Goal: Submit feedback/report problem

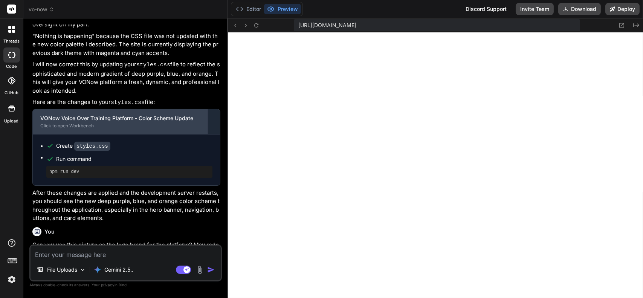
scroll to position [274, 0]
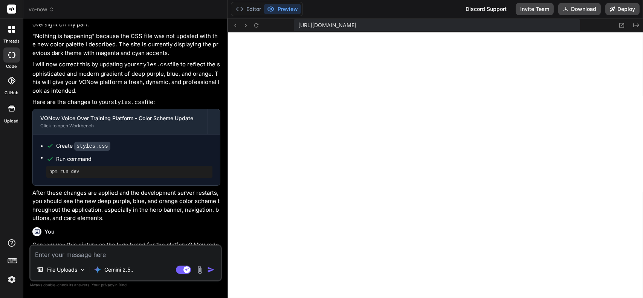
click at [12, 33] on div at bounding box center [12, 29] width 16 height 16
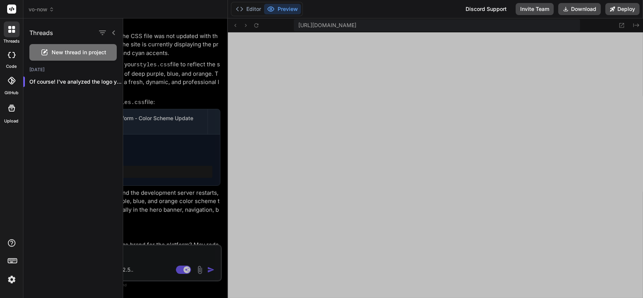
click at [209, 206] on div at bounding box center [383, 158] width 520 height 280
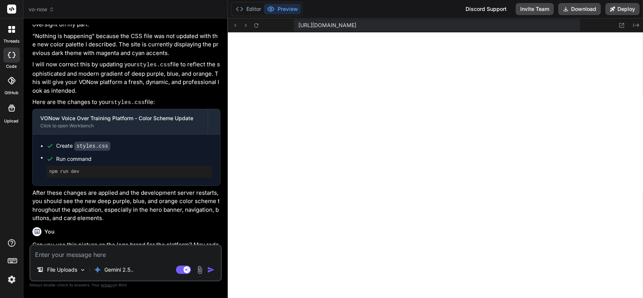
scroll to position [813, 0]
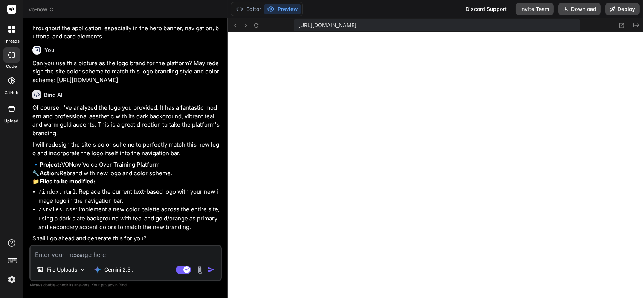
click at [89, 251] on textarea at bounding box center [126, 253] width 190 height 14
type textarea "y"
type textarea "x"
type textarea "ye"
type textarea "x"
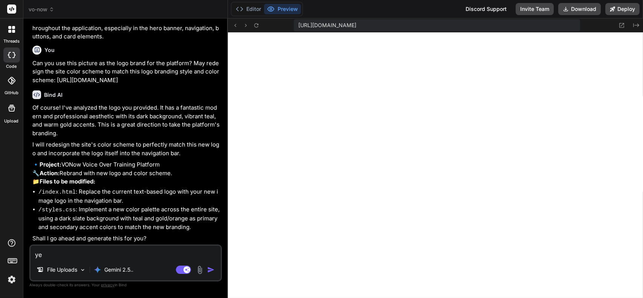
type textarea "yes"
type textarea "x"
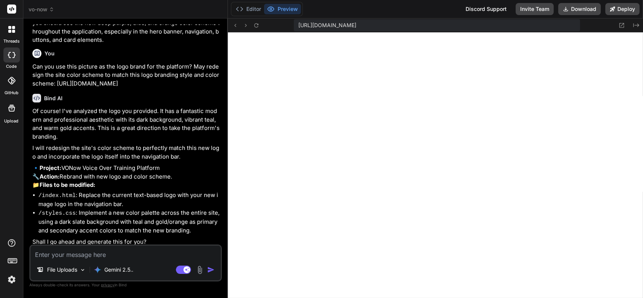
scroll to position [891, 0]
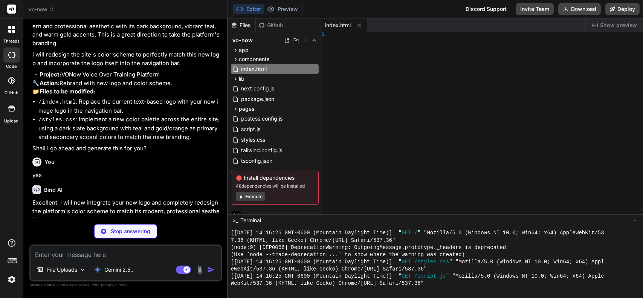
type textarea "x"
type textarea "} }"
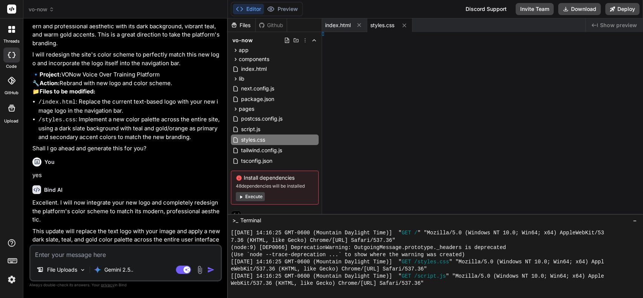
type textarea "x"
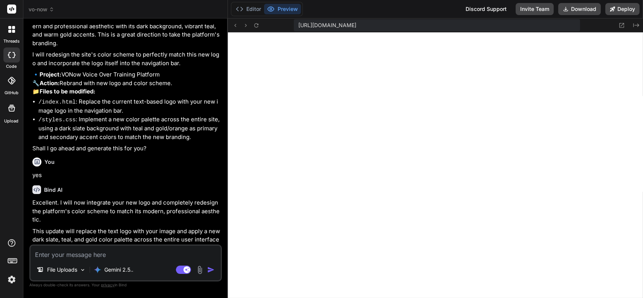
type textarea ".user-video { width: 120px; height: 90px; } }"
type textarea "x"
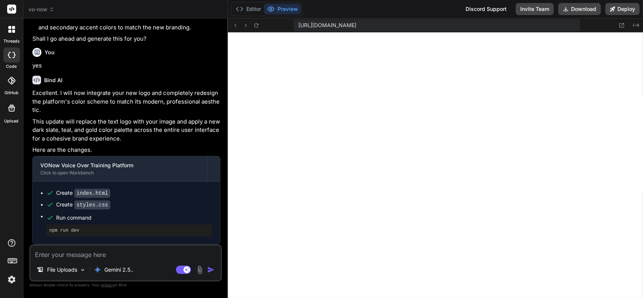
click at [114, 254] on textarea at bounding box center [126, 253] width 190 height 14
type textarea "C"
type textarea "x"
type textarea "Ca"
type textarea "x"
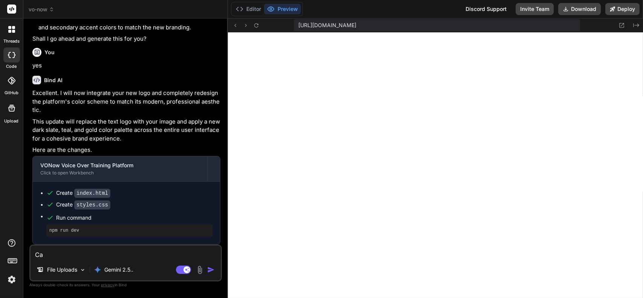
type textarea "Can"
type textarea "x"
type textarea "Can"
type textarea "x"
type textarea "Can t"
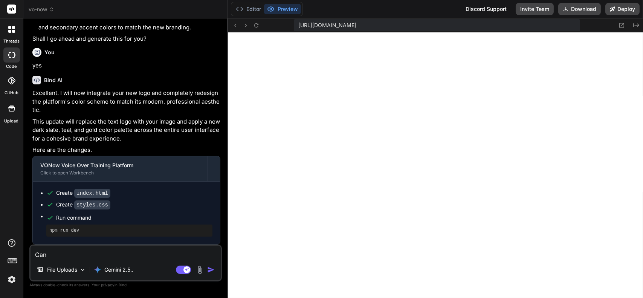
type textarea "x"
type textarea "Can th"
type textarea "x"
type textarea "Can the"
type textarea "x"
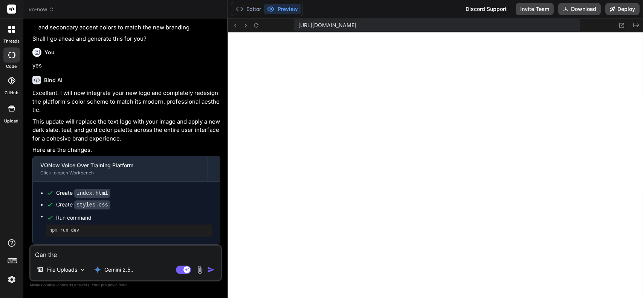
type textarea "Can the"
type textarea "x"
type textarea "Can the b"
type textarea "x"
type textarea "Can the ba"
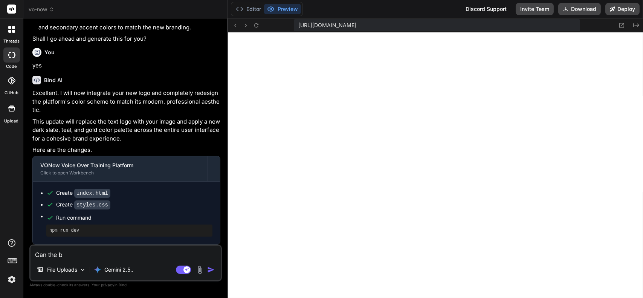
type textarea "x"
type textarea "Can the bac"
type textarea "x"
type textarea "Can the back"
type textarea "x"
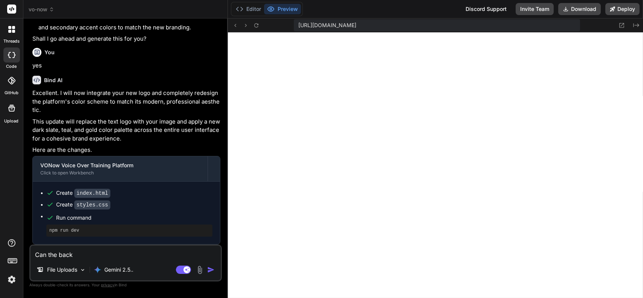
type textarea "Can the backg"
type textarea "x"
type textarea "Can the backgr"
type textarea "x"
type textarea "Can the backgro"
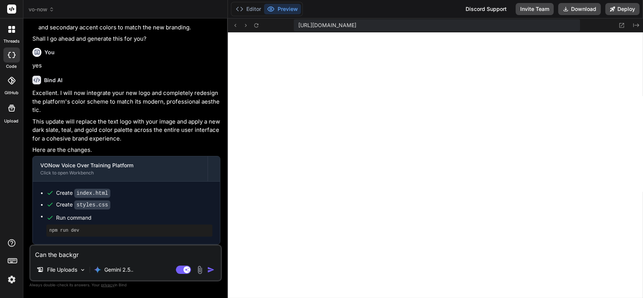
type textarea "x"
type textarea "Can the backgrou"
type textarea "x"
type textarea "Can the backgro"
type textarea "x"
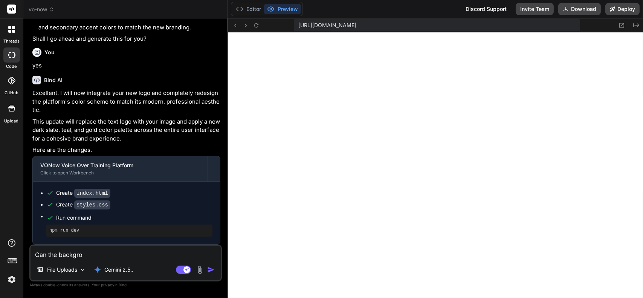
type textarea "Can the backgr"
type textarea "x"
type textarea "Can the backg"
type textarea "x"
type textarea "Can the back"
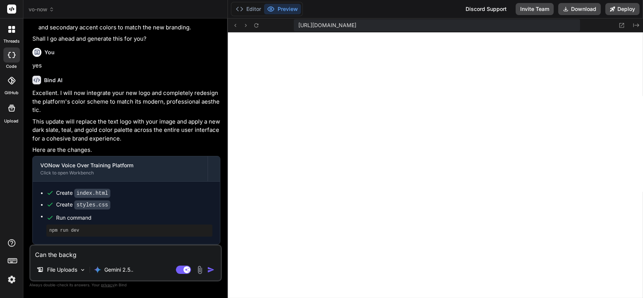
type textarea "x"
type textarea "Can the bac"
type textarea "x"
type textarea "Can the ba"
type textarea "x"
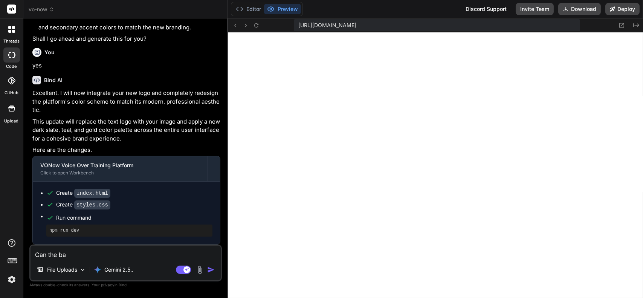
type textarea "Can the b"
type textarea "x"
type textarea "Can the"
type textarea "x"
type textarea "Can the"
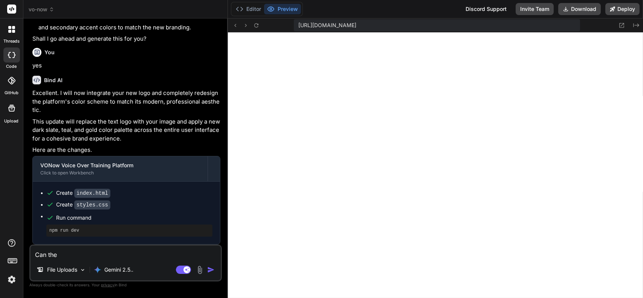
type textarea "x"
type textarea "Can th"
type textarea "x"
type textarea "Can t"
type textarea "x"
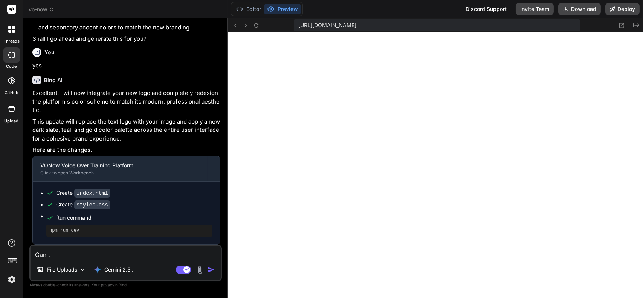
type textarea "Can"
type textarea "x"
type textarea "Can"
type textarea "x"
type textarea "Ca"
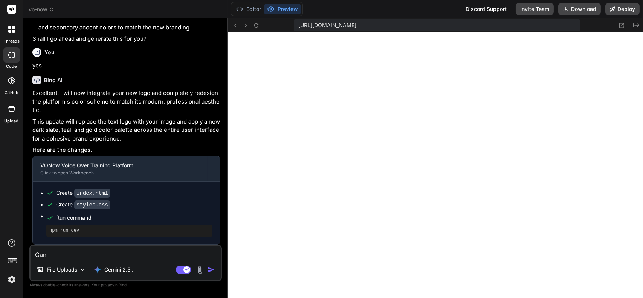
type textarea "x"
type textarea "C"
type textarea "x"
type textarea "C"
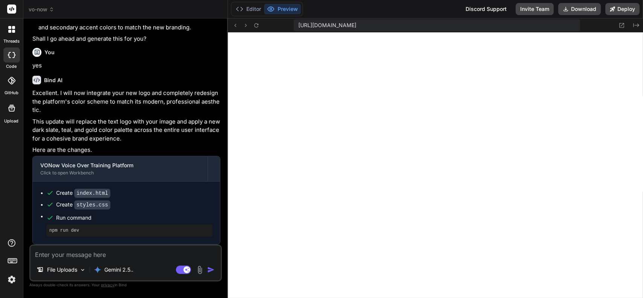
type textarea "x"
type textarea "Ca"
type textarea "x"
type textarea "Can"
type textarea "x"
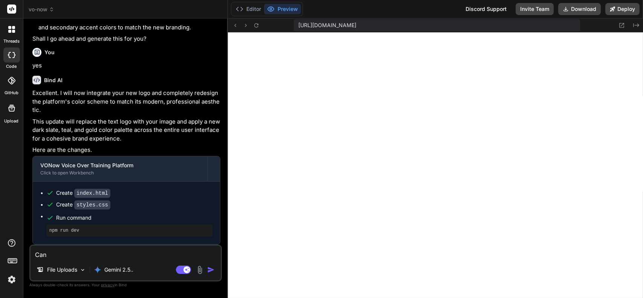
type textarea "Can"
type textarea "x"
type textarea "Can t"
type textarea "x"
type textarea "Can th"
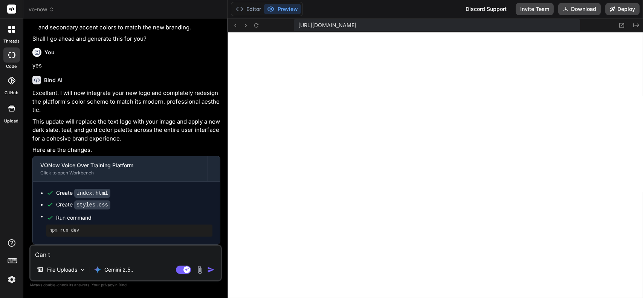
type textarea "x"
type textarea "Can thi"
type textarea "x"
type textarea "Can this"
type textarea "x"
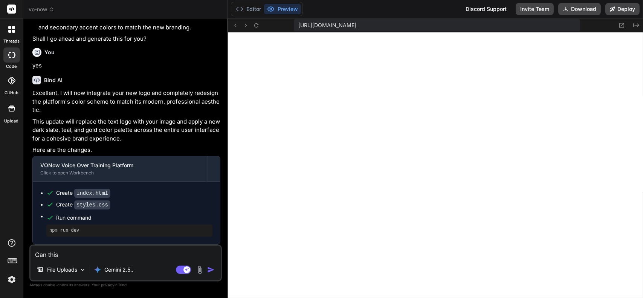
type textarea "Can this"
type textarea "x"
type textarea "Can this n"
type textarea "x"
type textarea "Can this no"
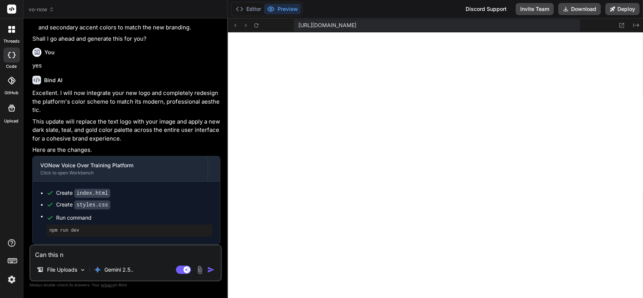
type textarea "x"
type textarea "Can this not"
type textarea "x"
type textarea "Can this not"
type textarea "x"
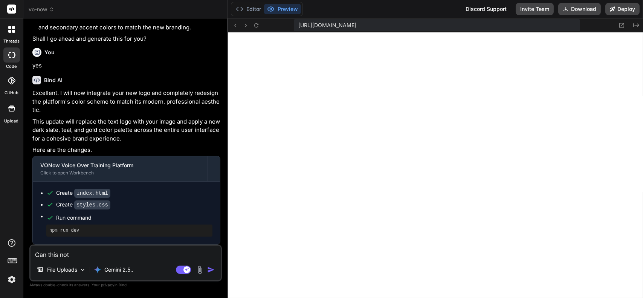
type textarea "Can this not b"
type textarea "x"
type textarea "Can this not be"
type textarea "x"
type textarea "Can this not be"
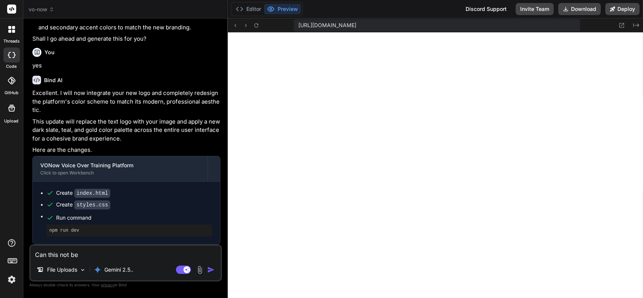
type textarea "x"
type textarea "Can this not be a"
type textarea "x"
type textarea "Can this not be a"
type textarea "x"
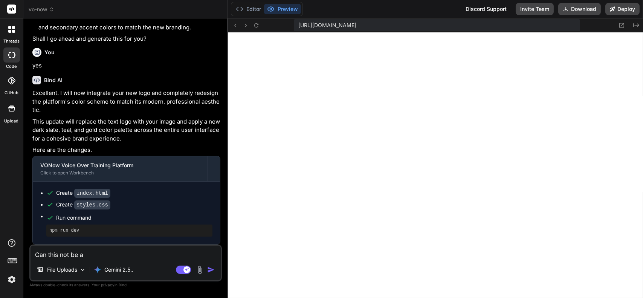
type textarea "Can this not be a d"
type textarea "x"
type textarea "Can this not be a da"
type textarea "x"
type textarea "Can this not be a dar"
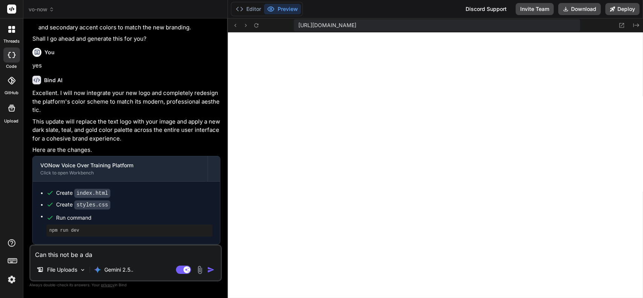
type textarea "x"
type textarea "Can this not be a dark"
type textarea "x"
type textarea "Can this not be a dark"
type textarea "x"
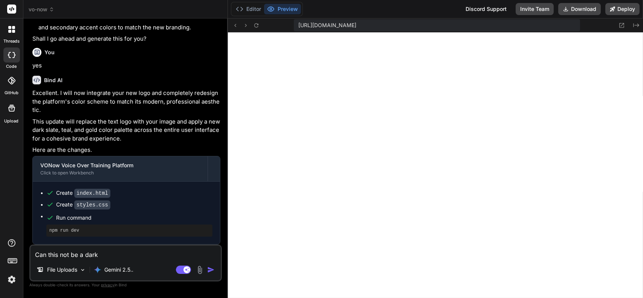
type textarea "Can this not be a dark t"
type textarea "x"
type textarea "Can this not be a dark th"
type textarea "x"
type textarea "Can this not be a dark the"
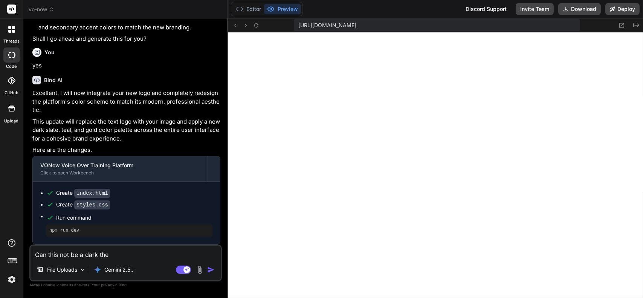
type textarea "x"
type textarea "Can this not be a dark them"
type textarea "x"
type textarea "Can this not be a dark theme"
type textarea "x"
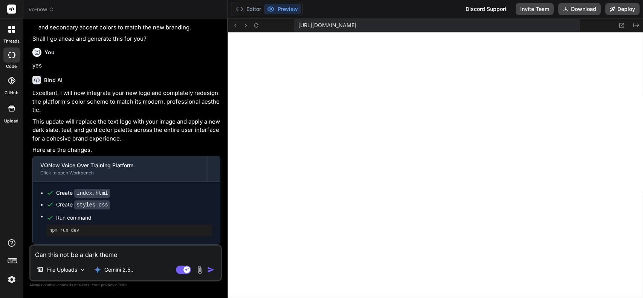
type textarea "Can this not be a dark theme"
type textarea "x"
type textarea "Can this not be a dark theme p"
type textarea "x"
type textarea "Can this not be a dark theme pl"
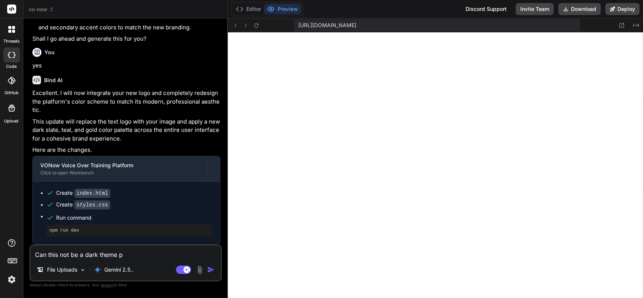
type textarea "x"
type textarea "Can this not be a dark theme ple"
type textarea "x"
type textarea "Can this not be a dark theme plea"
type textarea "x"
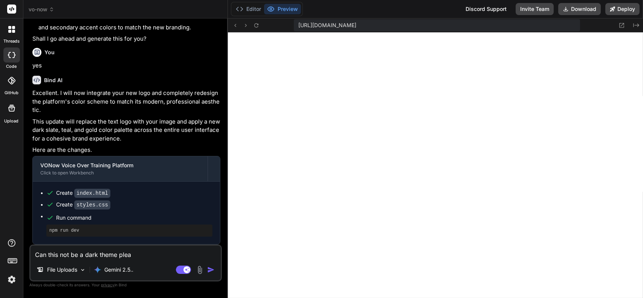
type textarea "Can this not be a dark theme pleas"
type textarea "x"
type textarea "Can this not be a dark theme please"
type textarea "x"
type textarea "Can this not be a dark theme please?"
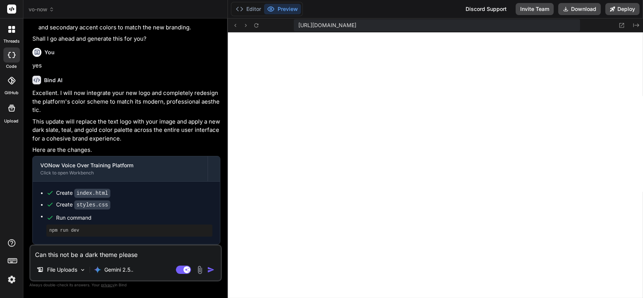
type textarea "x"
type textarea "Can this not be a dark theme please?"
click at [211, 266] on img "button" at bounding box center [211, 270] width 8 height 8
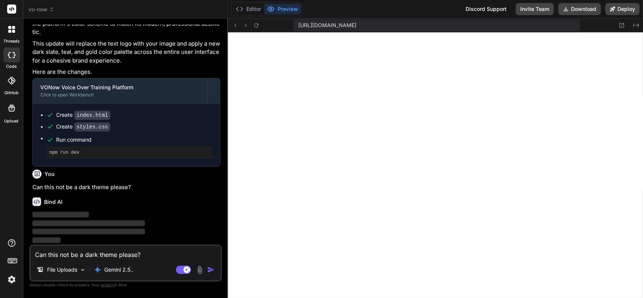
scroll to position [1091, 0]
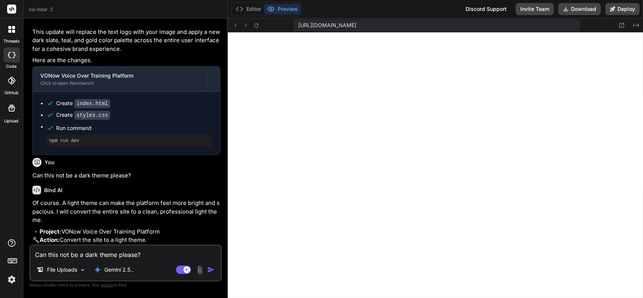
type textarea "x"
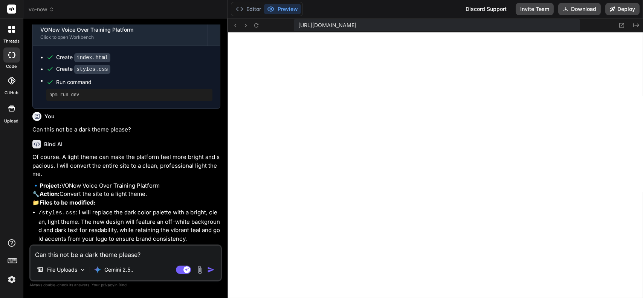
scroll to position [1170, 0]
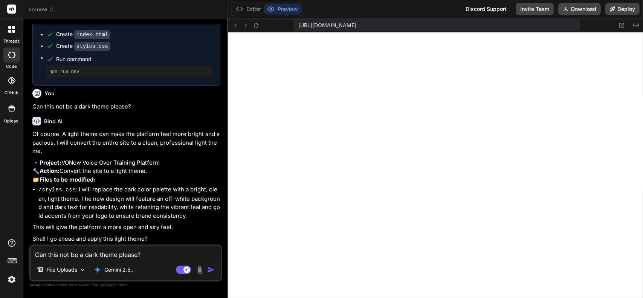
click at [101, 254] on textarea "Can this not be a dark theme please?" at bounding box center [126, 253] width 190 height 14
type textarea "y"
type textarea "x"
type textarea "ye"
type textarea "x"
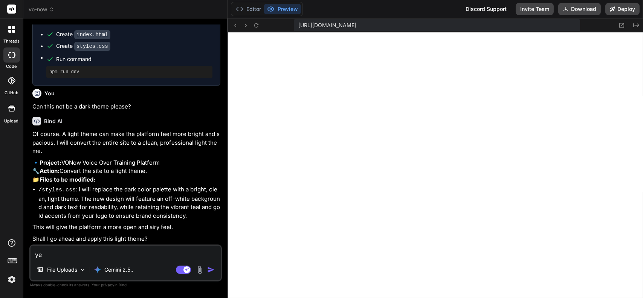
type textarea "yes"
type textarea "x"
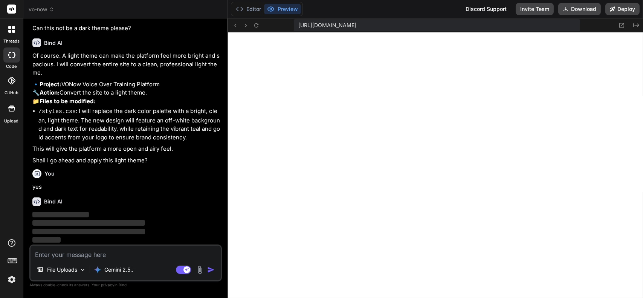
scroll to position [1248, 0]
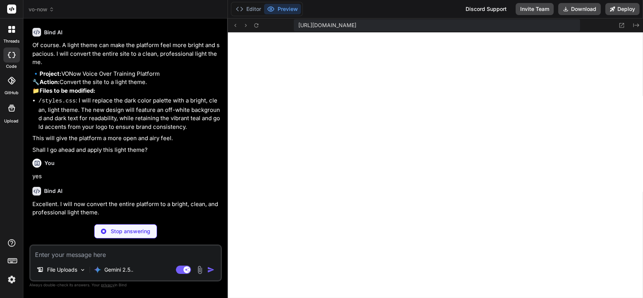
type textarea "x"
type textarea "height: 50%; } .user-video { width: 120px; height: 90px; } }"
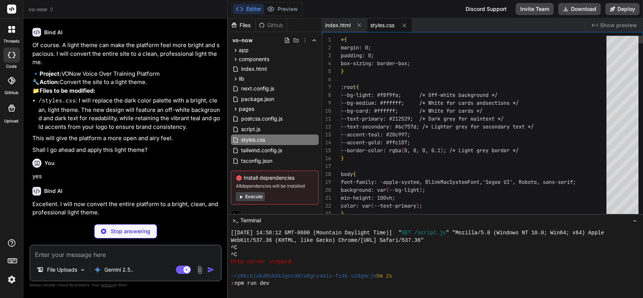
type textarea "x"
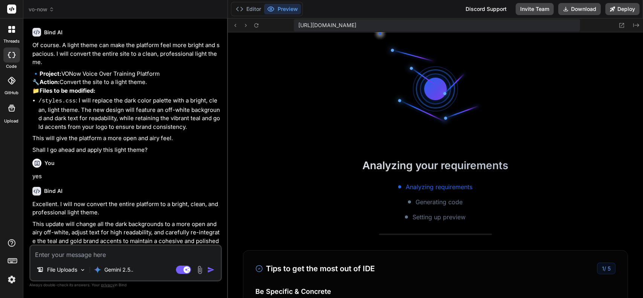
scroll to position [734, 0]
type textarea "bottom: 0; height: 50%; } .user-video { width: 120px; height: 90px; } }"
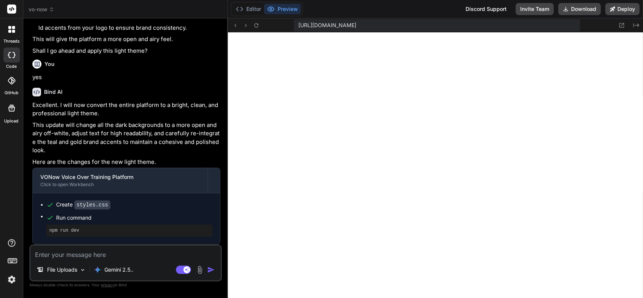
scroll to position [792, 0]
click at [615, 9] on icon at bounding box center [612, 8] width 5 height 5
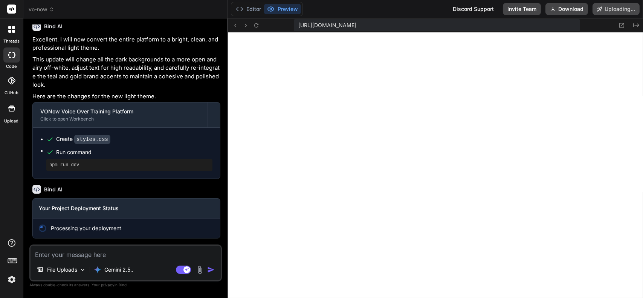
scroll to position [1424, 0]
click at [539, 6] on button "Download" at bounding box center [540, 9] width 43 height 12
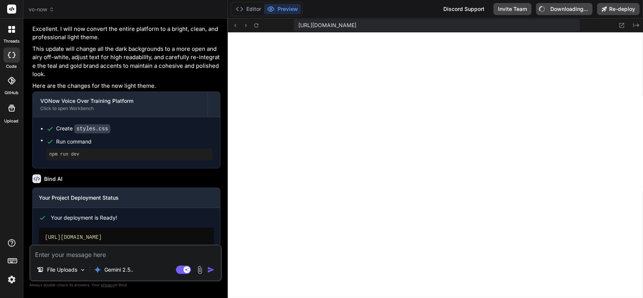
scroll to position [1469, 0]
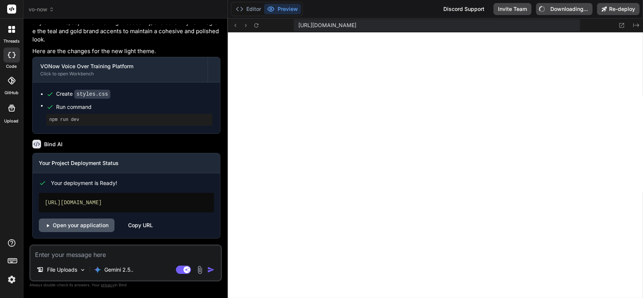
click at [94, 227] on link "Open your application" at bounding box center [77, 226] width 76 height 14
click at [81, 229] on link "Open your application" at bounding box center [77, 226] width 76 height 14
type textarea "x"
